Goal: Task Accomplishment & Management: Manage account settings

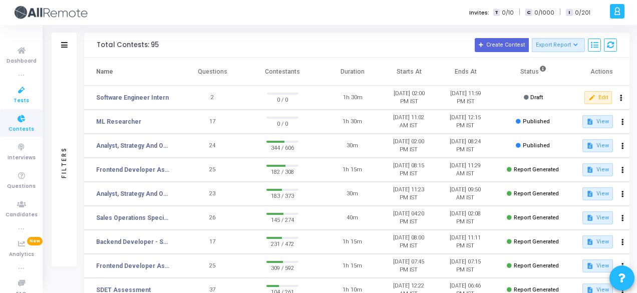
click at [22, 107] on link "Tests" at bounding box center [21, 95] width 43 height 28
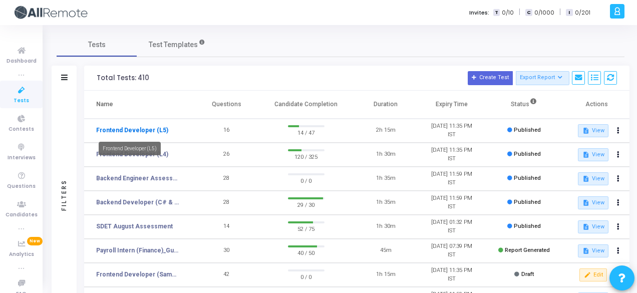
click at [155, 127] on link "Frontend Developer (L5)" at bounding box center [132, 130] width 72 height 9
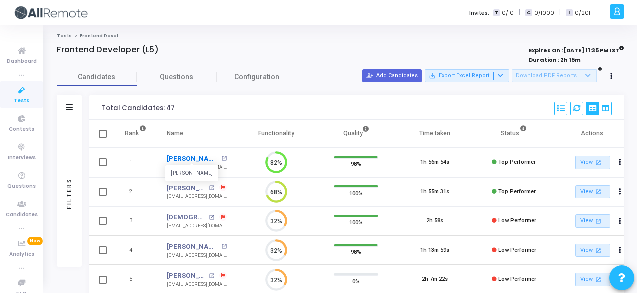
click at [206, 156] on link "Siddhant Singh" at bounding box center [193, 159] width 52 height 10
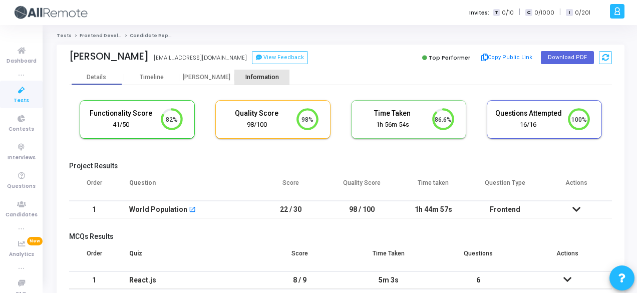
click at [258, 78] on div "Information" at bounding box center [261, 78] width 55 height 8
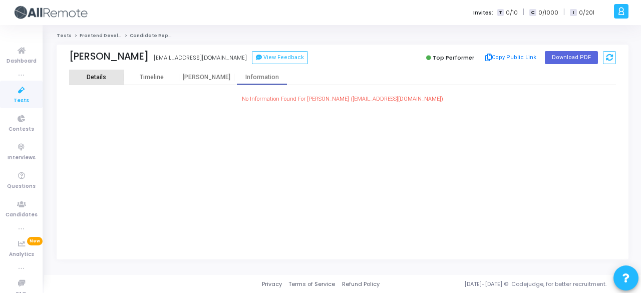
click at [89, 83] on div "Details" at bounding box center [96, 77] width 55 height 15
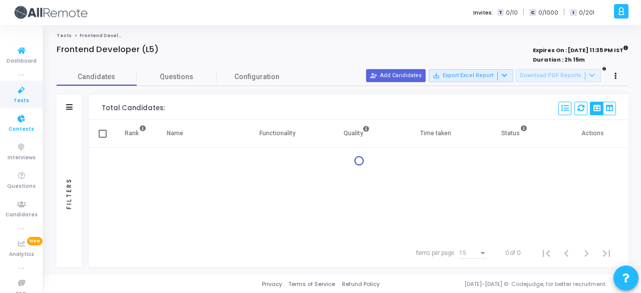
click at [14, 121] on icon at bounding box center [21, 119] width 21 height 13
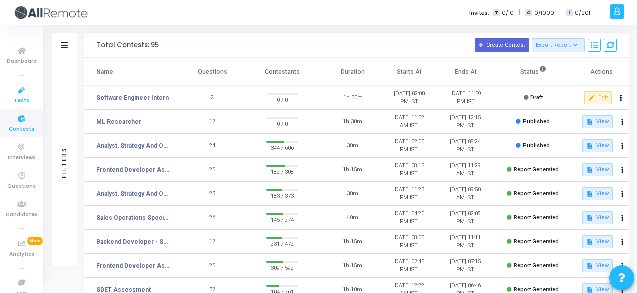
click at [17, 100] on span "Tests" at bounding box center [22, 101] width 16 height 9
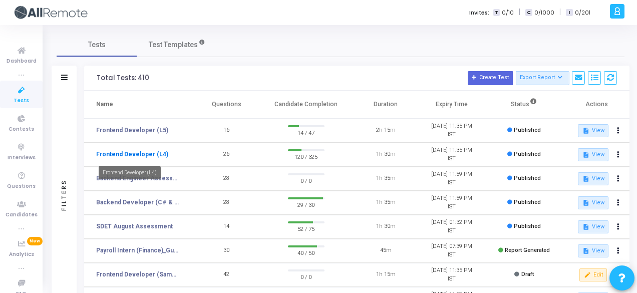
click at [143, 153] on link "Frontend Developer (L4)" at bounding box center [132, 154] width 72 height 9
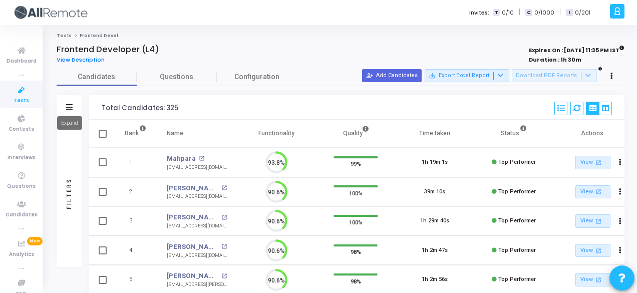
click at [66, 108] on icon at bounding box center [69, 107] width 7 height 6
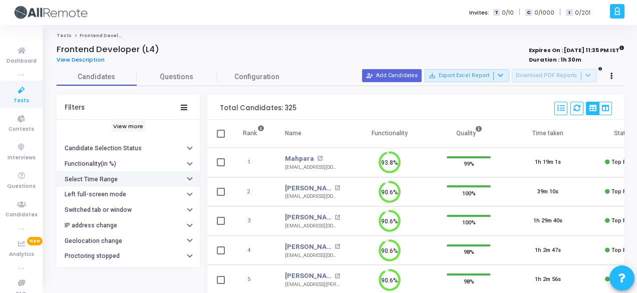
click at [146, 176] on button "Select Time Range" at bounding box center [128, 179] width 143 height 16
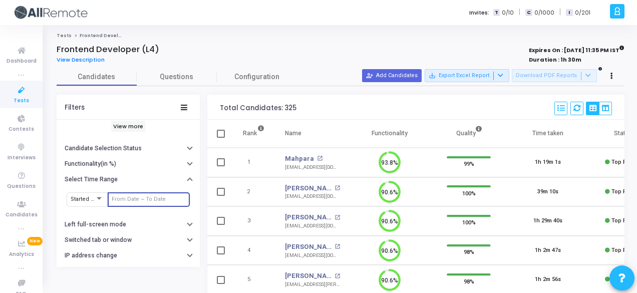
click at [152, 197] on input "text" at bounding box center [149, 199] width 74 height 6
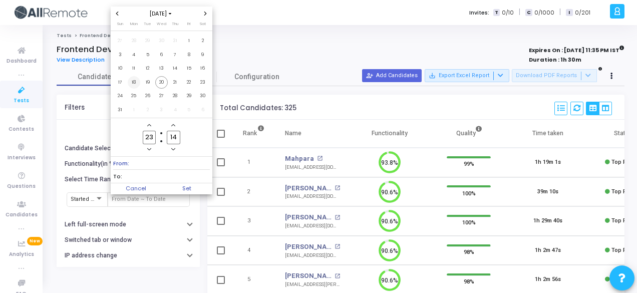
click at [135, 84] on span "18" at bounding box center [134, 82] width 13 height 13
click at [163, 82] on span "20" at bounding box center [161, 82] width 13 height 13
click at [194, 192] on span "Set" at bounding box center [186, 188] width 51 height 11
type input "8/18/2025, 11:14 PM - 8/20/2025, 11:14 PM"
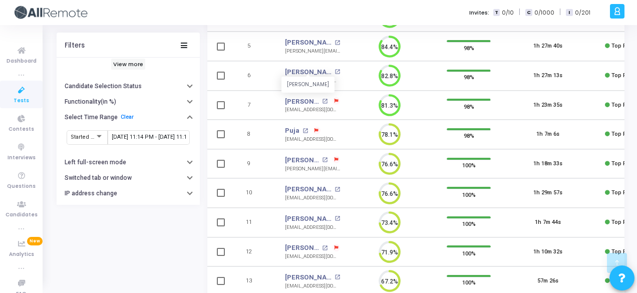
scroll to position [235, 0]
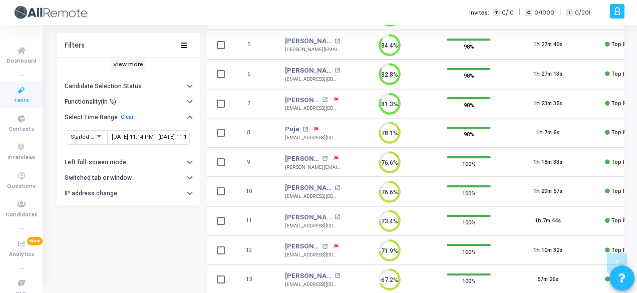
drag, startPoint x: 295, startPoint y: 95, endPoint x: 305, endPoint y: 100, distance: 11.9
click at [305, 100] on div "Surbhi surbhi open_in_new" at bounding box center [312, 100] width 55 height 10
click at [305, 100] on div "Surbhi open_in_new" at bounding box center [312, 100] width 55 height 10
click at [37, 138] on link "Interviews" at bounding box center [21, 152] width 43 height 28
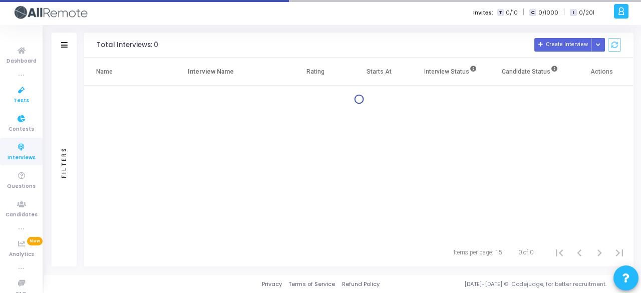
click at [16, 86] on icon at bounding box center [21, 90] width 21 height 13
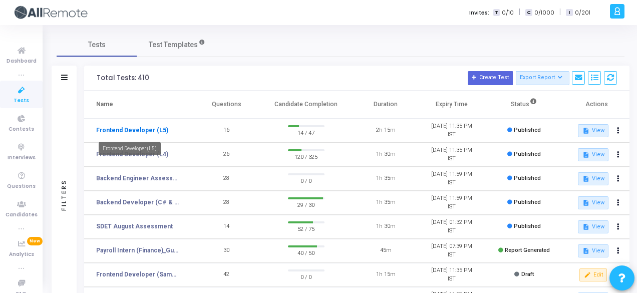
click at [146, 131] on link "Frontend Developer (L5)" at bounding box center [132, 130] width 72 height 9
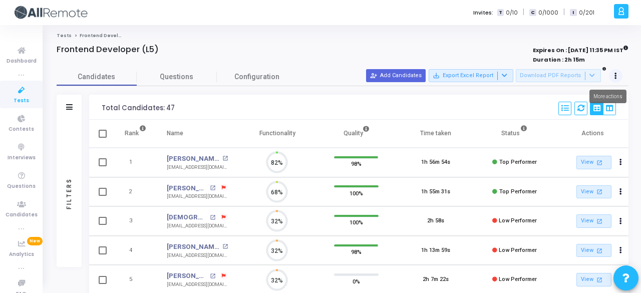
click at [617, 76] on button at bounding box center [616, 76] width 14 height 14
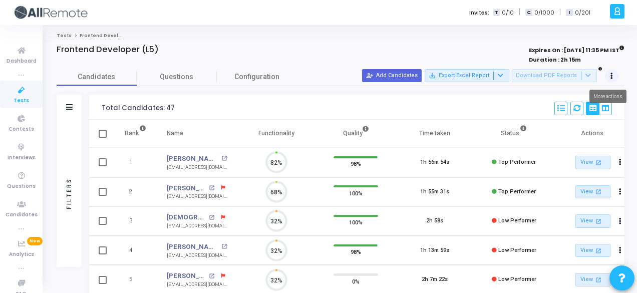
scroll to position [21, 25]
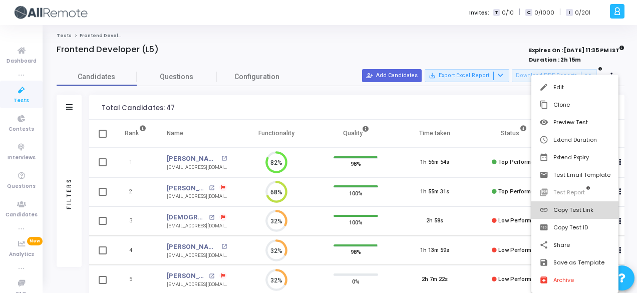
click at [595, 205] on button "link Copy Test Link" at bounding box center [574, 210] width 87 height 18
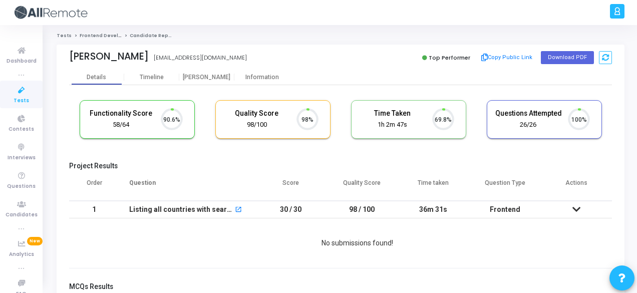
scroll to position [21, 25]
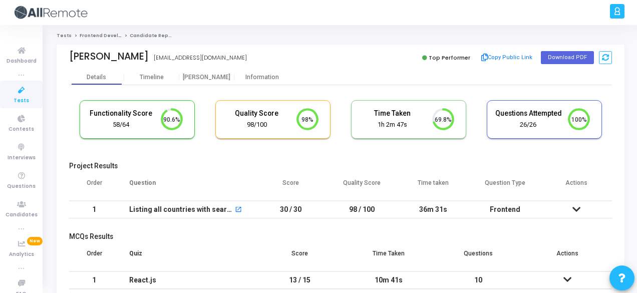
click at [263, 69] on div "Arti Kumari artisingh3106@gmail.com Top Performer Copy Public Link Download PDF" at bounding box center [340, 57] width 543 height 25
click at [270, 74] on div "Information" at bounding box center [261, 78] width 55 height 8
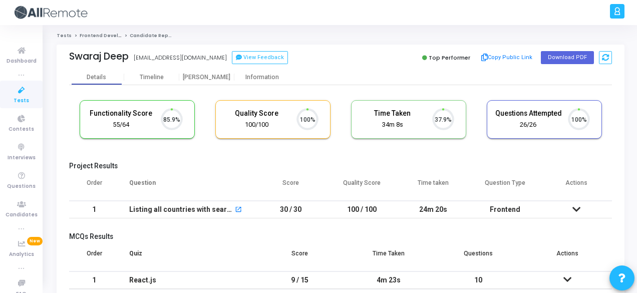
scroll to position [21, 25]
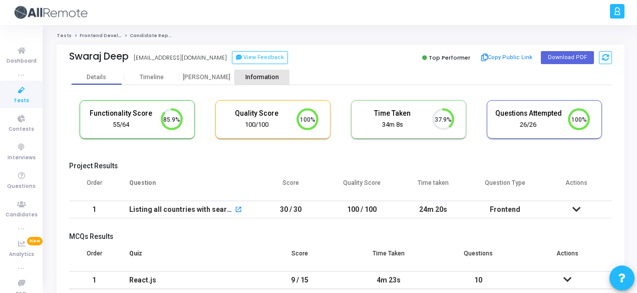
click at [274, 79] on div "Information" at bounding box center [261, 78] width 55 height 8
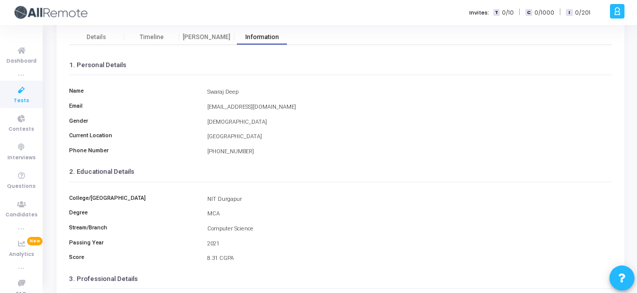
scroll to position [230, 0]
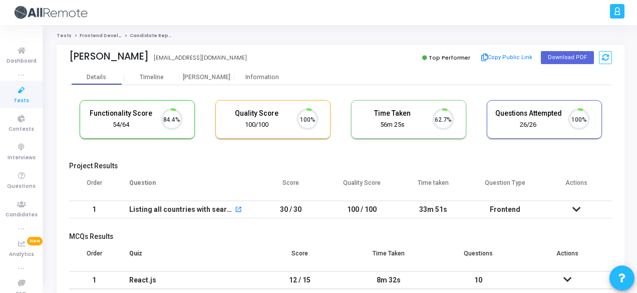
scroll to position [21, 25]
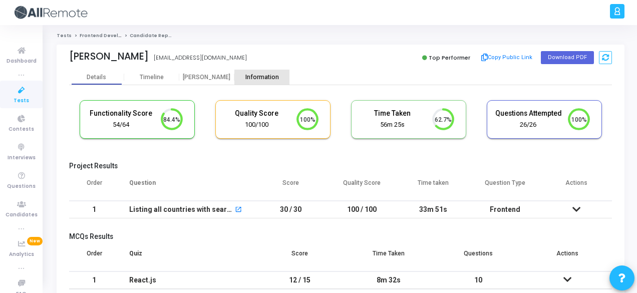
click at [270, 78] on div "Information" at bounding box center [261, 78] width 55 height 8
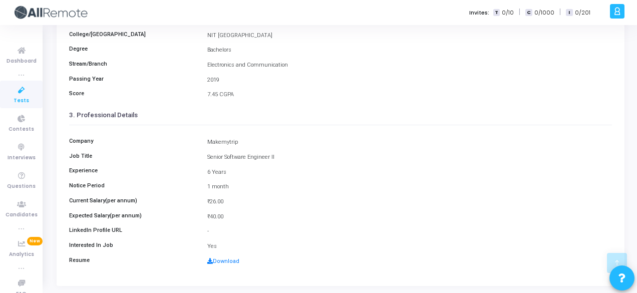
scroll to position [230, 0]
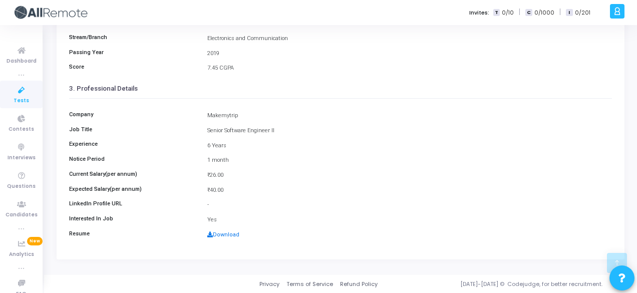
click at [226, 236] on link "Download" at bounding box center [223, 234] width 32 height 7
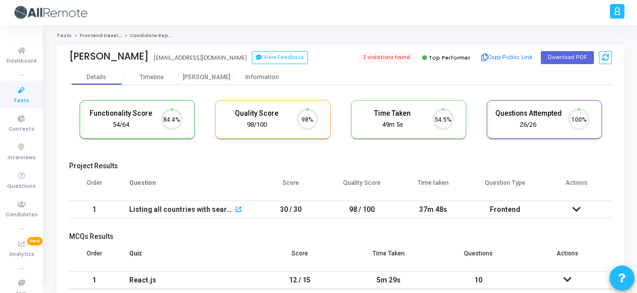
scroll to position [21, 25]
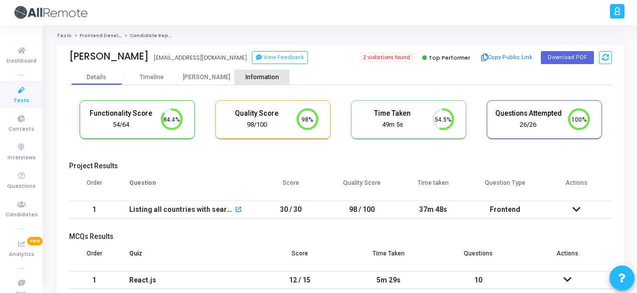
click at [259, 74] on div "Information" at bounding box center [261, 78] width 55 height 8
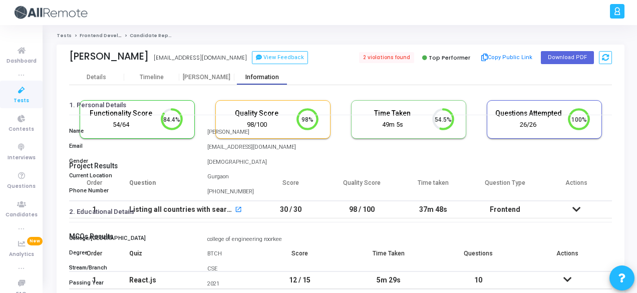
scroll to position [230, 0]
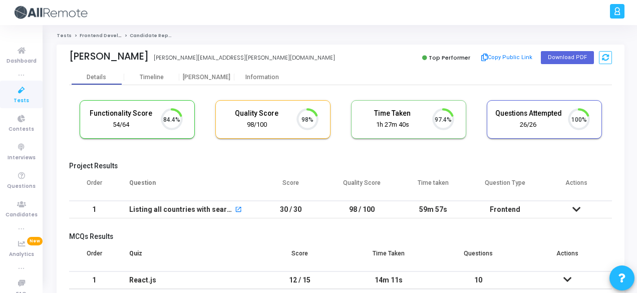
scroll to position [21, 25]
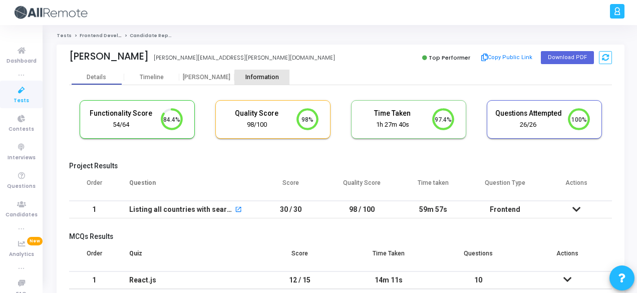
click at [263, 80] on div "Information" at bounding box center [261, 78] width 55 height 8
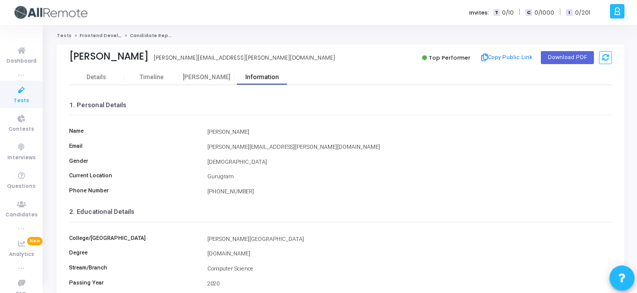
scroll to position [230, 0]
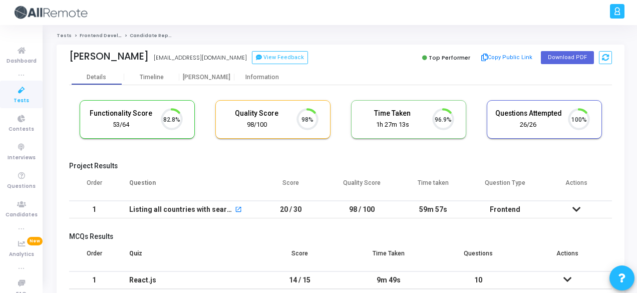
scroll to position [21, 25]
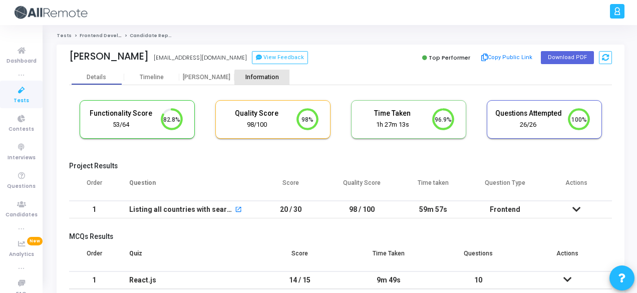
click at [264, 80] on div "Information" at bounding box center [261, 78] width 55 height 8
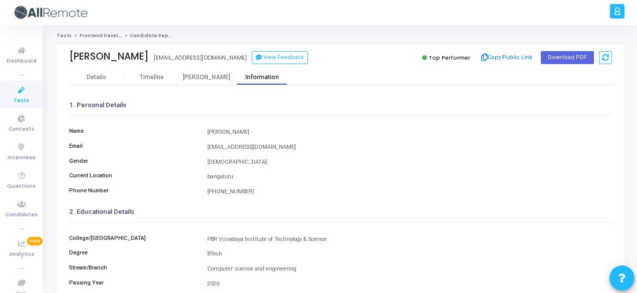
scroll to position [230, 0]
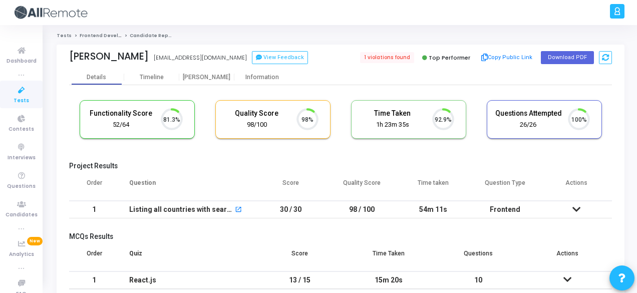
scroll to position [21, 25]
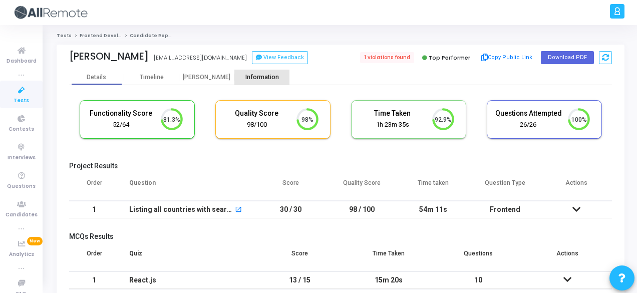
click at [270, 73] on div "Information" at bounding box center [261, 77] width 55 height 15
